Goal: Obtain resource: Download file/media

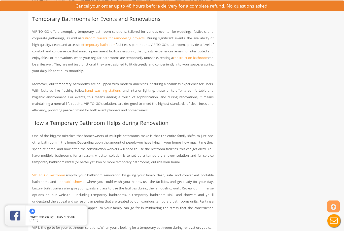
scroll to position [503, 0]
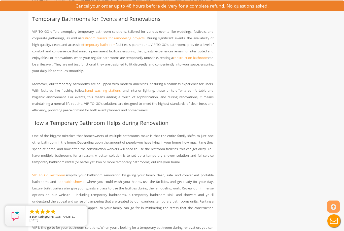
click at [173, 60] on link "construction bathroom" at bounding box center [190, 57] width 35 height 5
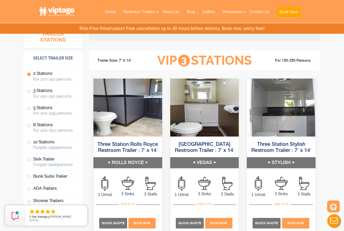
scroll to position [760, 0]
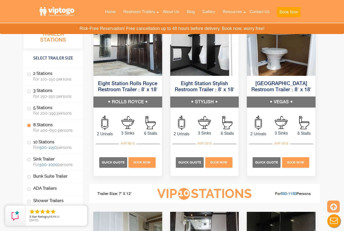
click at [31, 199] on label "Shower Trailers" at bounding box center [53, 200] width 52 height 11
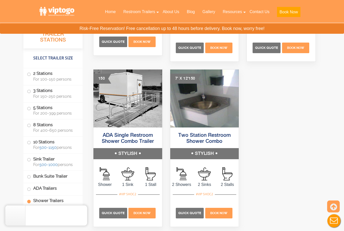
scroll to position [2301, 0]
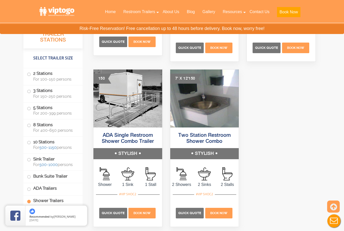
click at [115, 140] on link "ADA Single Restroom Shower Combo Trailer" at bounding box center [128, 138] width 52 height 11
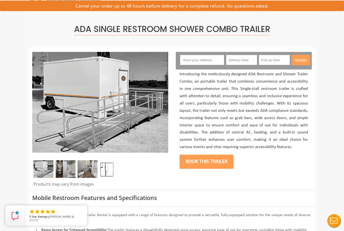
scroll to position [22, 0]
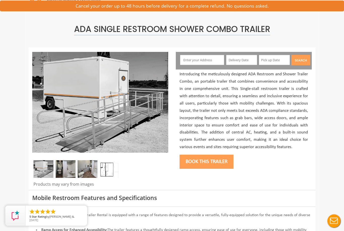
click at [64, 170] on img at bounding box center [66, 169] width 20 height 18
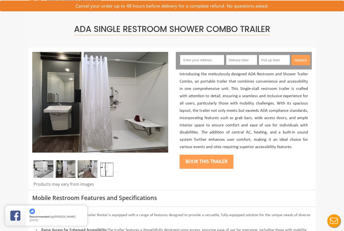
click at [88, 168] on img at bounding box center [88, 169] width 20 height 18
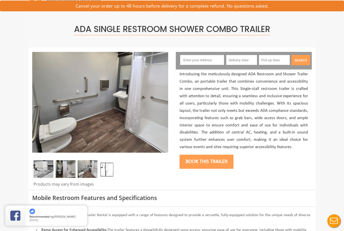
click at [106, 168] on img at bounding box center [110, 169] width 20 height 18
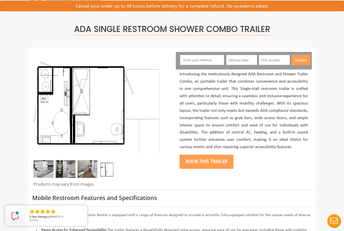
click at [45, 167] on img at bounding box center [43, 169] width 20 height 18
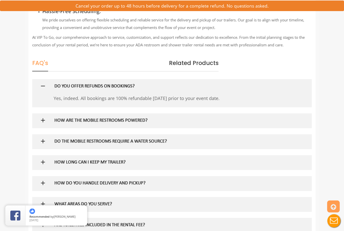
scroll to position [898, 0]
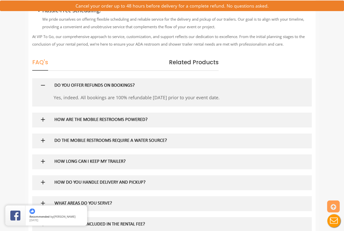
click at [42, 123] on img at bounding box center [43, 120] width 6 height 6
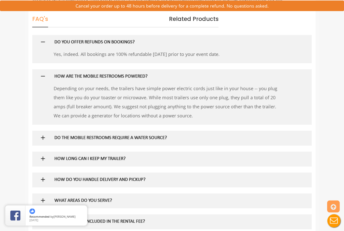
scroll to position [942, 0]
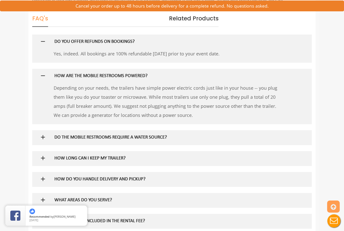
click at [42, 140] on img at bounding box center [43, 137] width 6 height 6
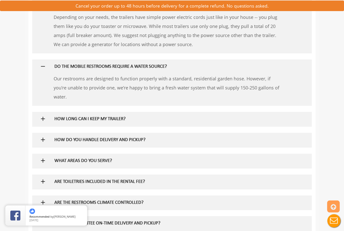
scroll to position [1012, 0]
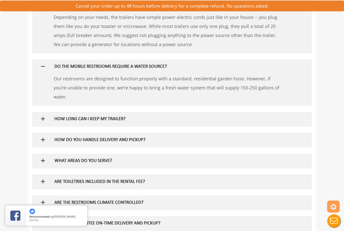
click at [42, 122] on img at bounding box center [43, 119] width 6 height 6
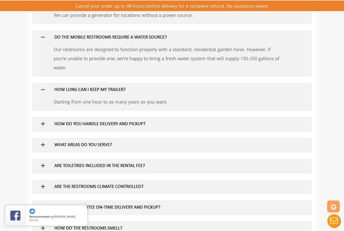
click at [42, 127] on img at bounding box center [43, 124] width 6 height 6
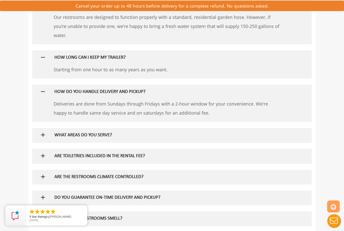
scroll to position [1074, 0]
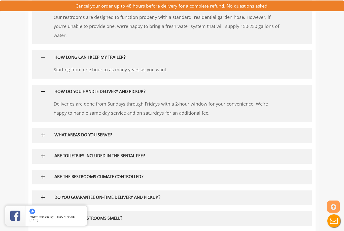
click at [43, 138] on img at bounding box center [43, 135] width 6 height 6
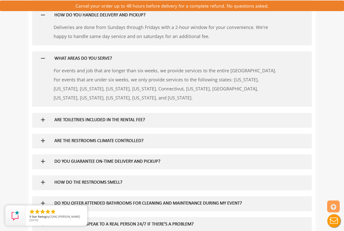
scroll to position [1151, 0]
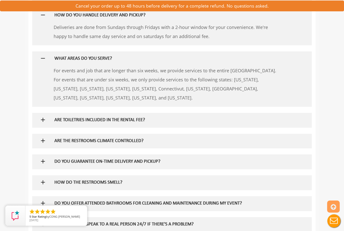
click at [41, 123] on img at bounding box center [43, 120] width 6 height 6
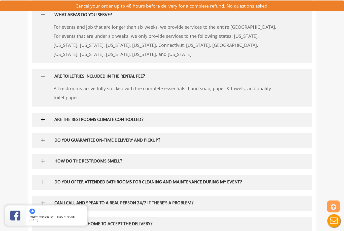
scroll to position [1195, 0]
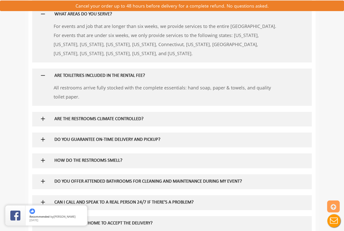
click at [41, 122] on img at bounding box center [43, 119] width 6 height 6
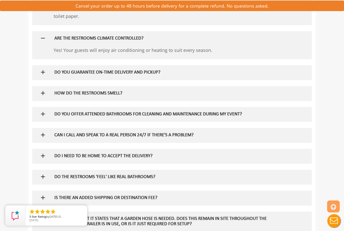
scroll to position [1275, 0]
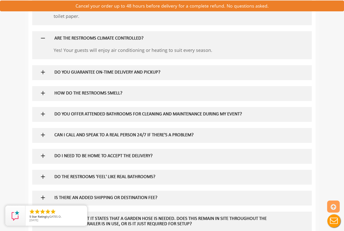
click at [42, 96] on img at bounding box center [43, 93] width 6 height 6
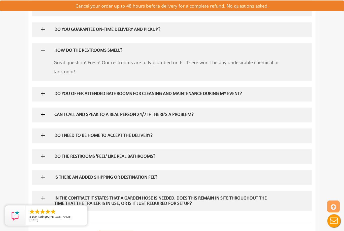
scroll to position [1318, 0]
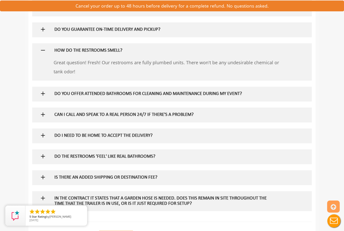
click at [42, 97] on img at bounding box center [43, 93] width 6 height 6
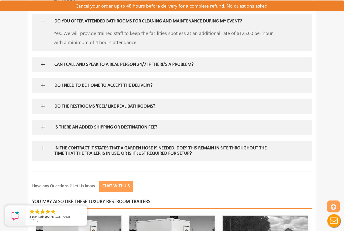
scroll to position [1391, 0]
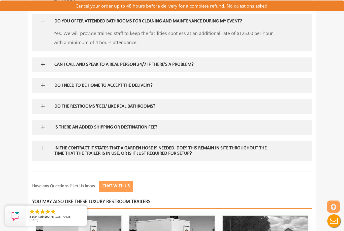
click at [42, 109] on img at bounding box center [43, 106] width 6 height 6
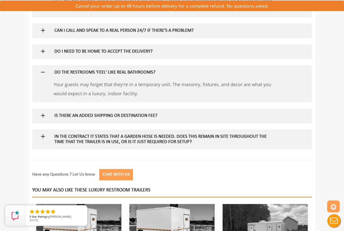
scroll to position [1425, 0]
click at [41, 119] on img at bounding box center [43, 115] width 6 height 6
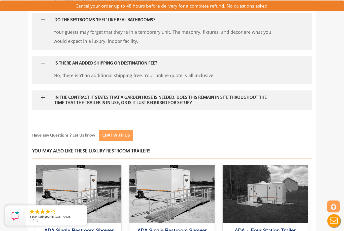
scroll to position [1477, 0]
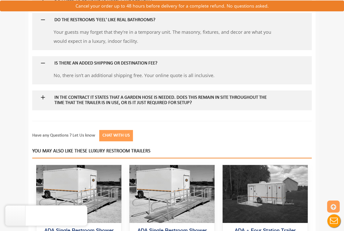
click at [41, 100] on img at bounding box center [43, 97] width 6 height 6
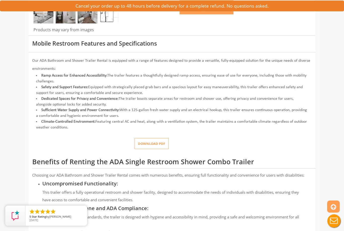
scroll to position [177, 0]
click at [154, 139] on button "Download pdf" at bounding box center [151, 143] width 34 height 11
